Goal: Transaction & Acquisition: Purchase product/service

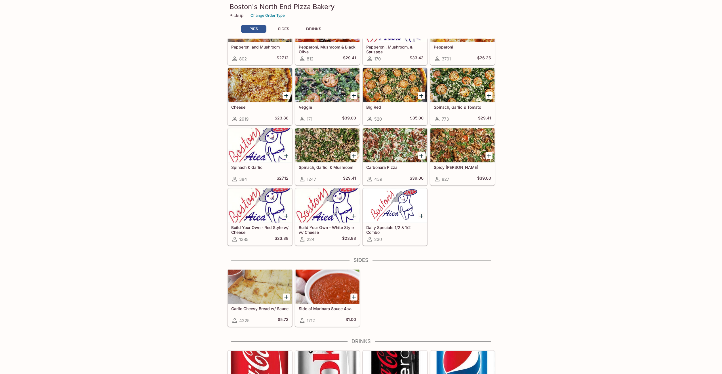
scroll to position [113, 0]
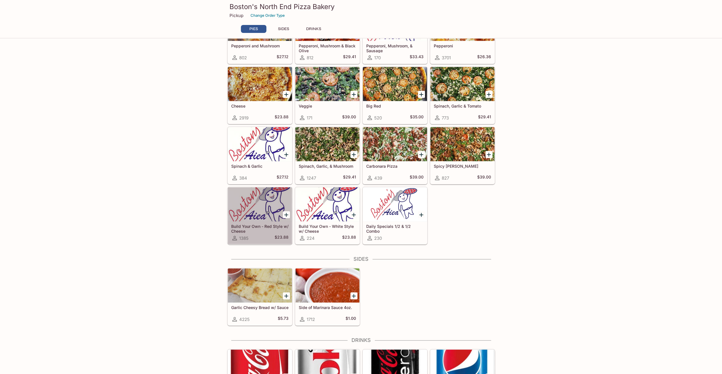
click at [254, 203] on div at bounding box center [260, 204] width 64 height 34
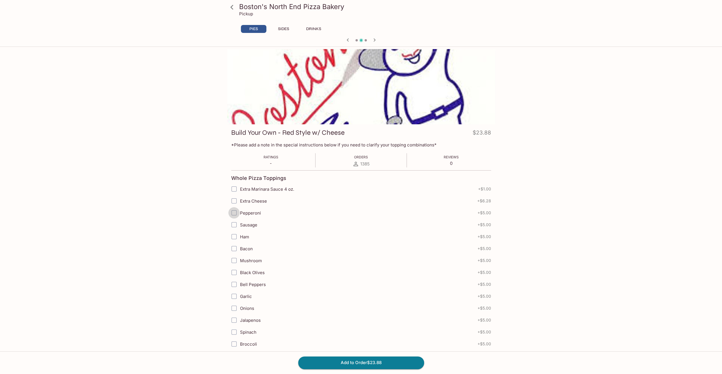
click at [234, 212] on input "Pepperoni" at bounding box center [233, 212] width 11 height 11
checkbox input "true"
click at [234, 225] on input "Sausage" at bounding box center [233, 224] width 11 height 11
checkbox input "true"
click at [231, 5] on icon at bounding box center [232, 7] width 10 height 10
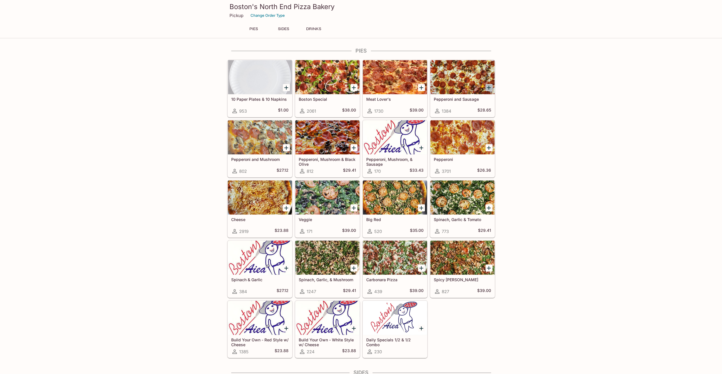
click at [488, 87] on icon "Add Pepperoni and Sausage" at bounding box center [489, 88] width 4 height 4
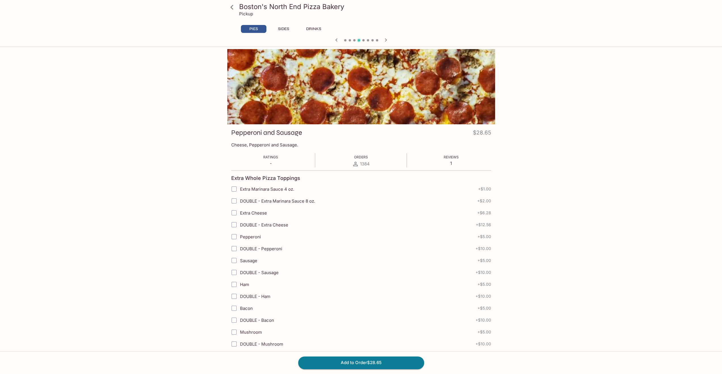
drag, startPoint x: 288, startPoint y: 28, endPoint x: 547, endPoint y: 252, distance: 342.6
click at [542, 249] on div "Boston's North End Pizza Bakery Pickup PIES SIDES DRINKS Meat Lover's $39.00 Pe…" at bounding box center [361, 236] width 722 height 374
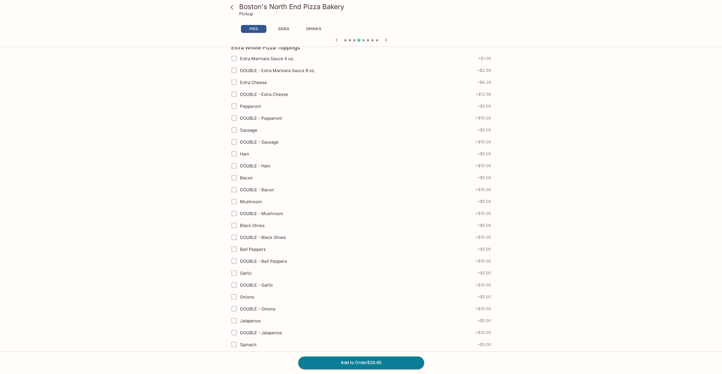
scroll to position [142, 0]
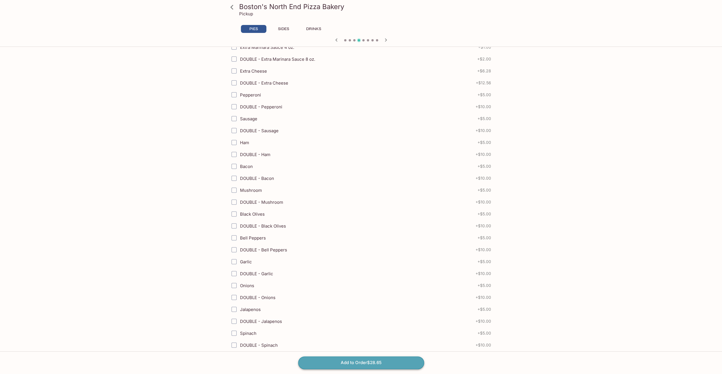
click at [390, 362] on button "Add to Order $28.65" at bounding box center [361, 362] width 126 height 12
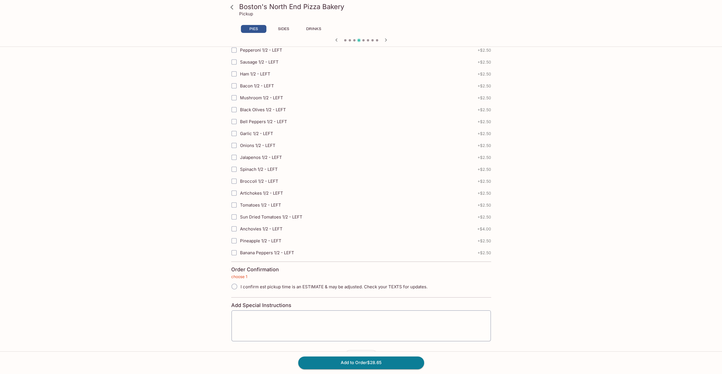
scroll to position [1113, 0]
click at [235, 279] on input "I confirm est pickup time is an ESTIMATE & may be adjusted. Check your TEXTS fo…" at bounding box center [234, 285] width 12 height 12
radio input "true"
click at [387, 364] on button "Add to Order $28.65" at bounding box center [361, 362] width 126 height 12
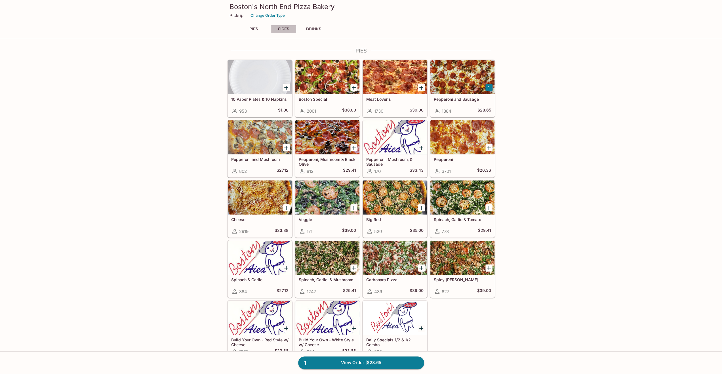
click at [286, 29] on button "SIDES" at bounding box center [284, 29] width 26 height 8
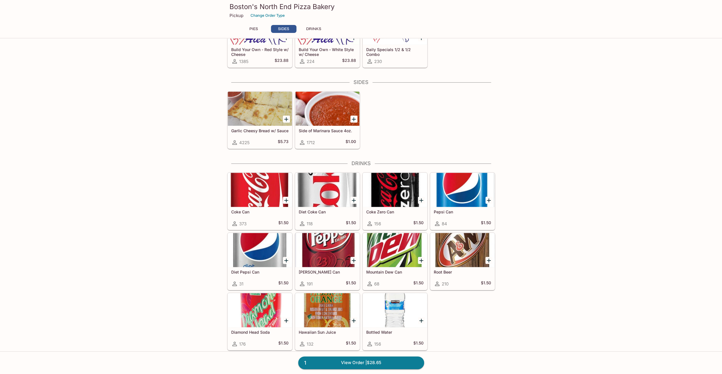
scroll to position [291, 0]
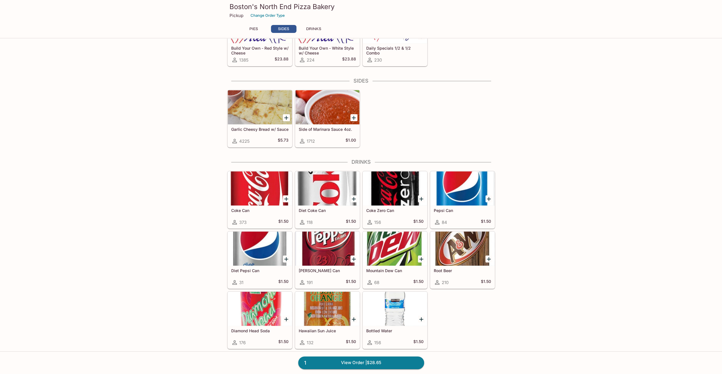
click at [353, 116] on icon "Add Side of Marinara Sauce 4oz." at bounding box center [354, 118] width 4 height 4
drag, startPoint x: 386, startPoint y: 361, endPoint x: 391, endPoint y: 360, distance: 4.5
click at [386, 361] on link "2 View Order | $29.65" at bounding box center [361, 362] width 126 height 12
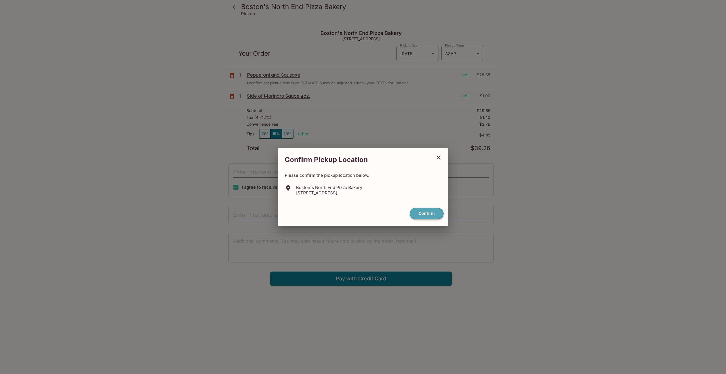
click at [433, 214] on button "Confirm" at bounding box center [427, 213] width 34 height 11
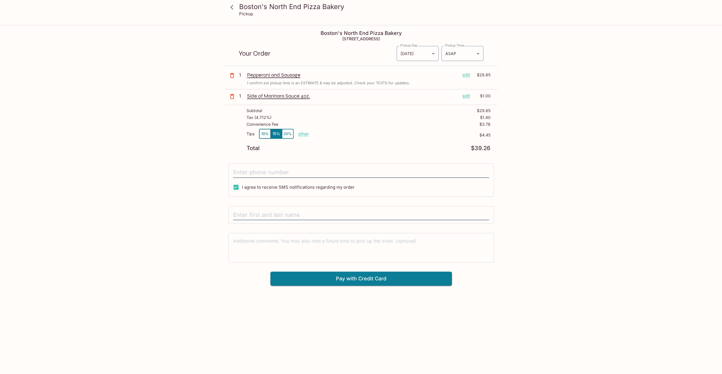
click at [234, 7] on icon at bounding box center [232, 7] width 10 height 10
